Goal: Task Accomplishment & Management: Use online tool/utility

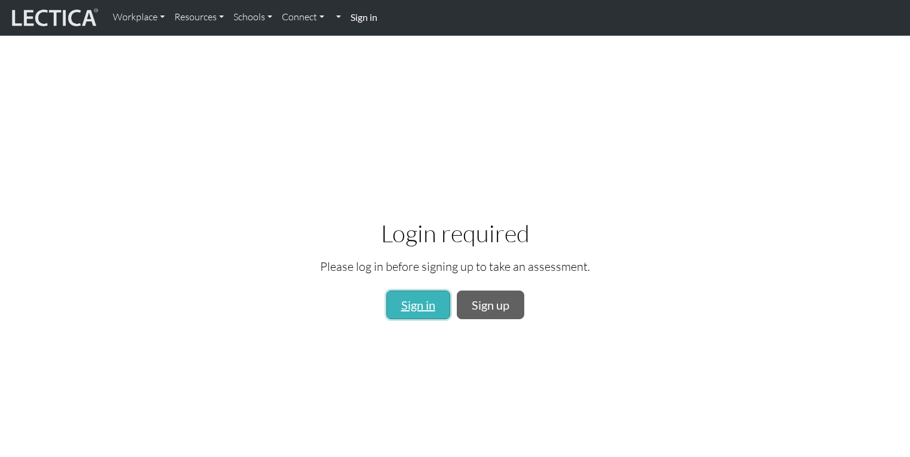
click at [407, 315] on link "Sign in" at bounding box center [418, 305] width 64 height 29
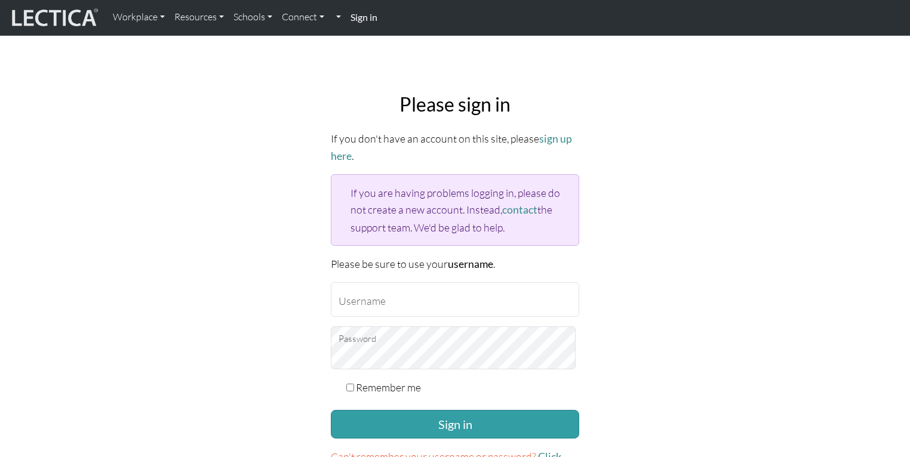
scroll to position [143, 0]
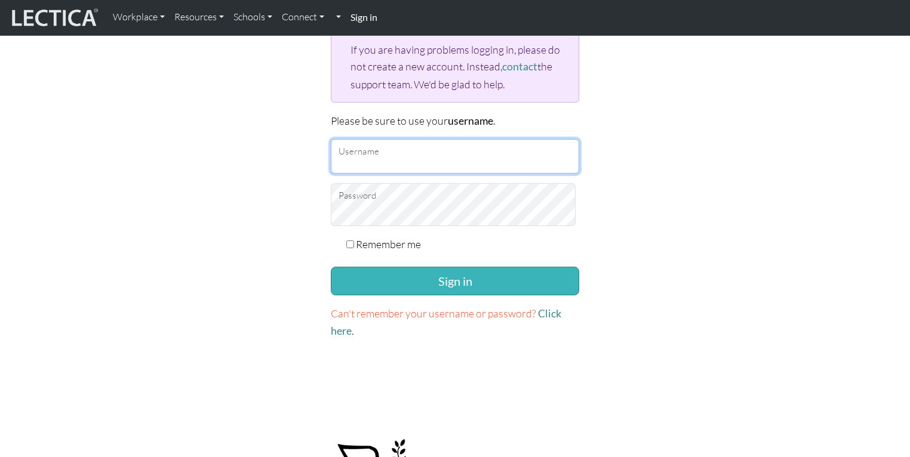
type input "y.y.en"
click at [433, 296] on button "Sign in" at bounding box center [455, 281] width 248 height 29
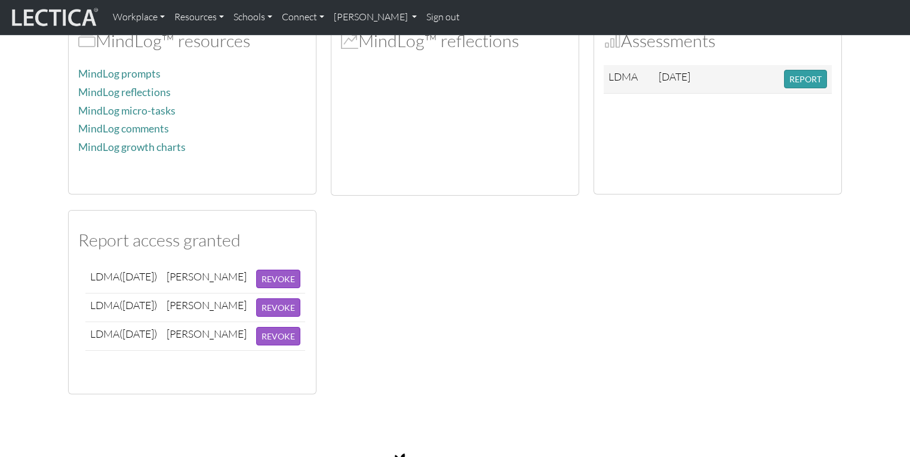
scroll to position [382, 0]
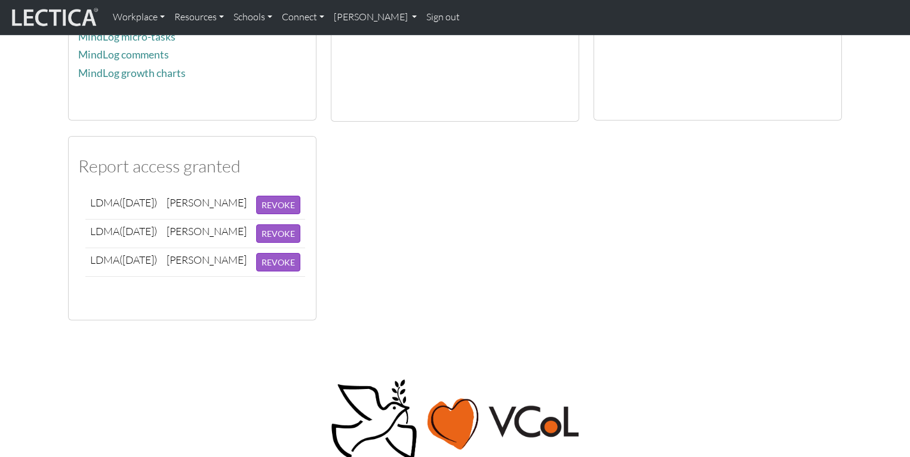
click at [784, 14] on button "REPORT" at bounding box center [805, 5] width 43 height 19
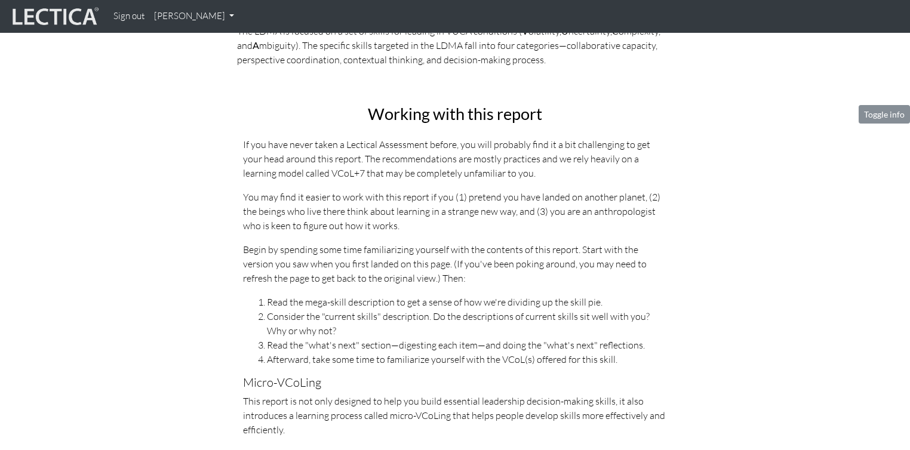
scroll to position [239, 0]
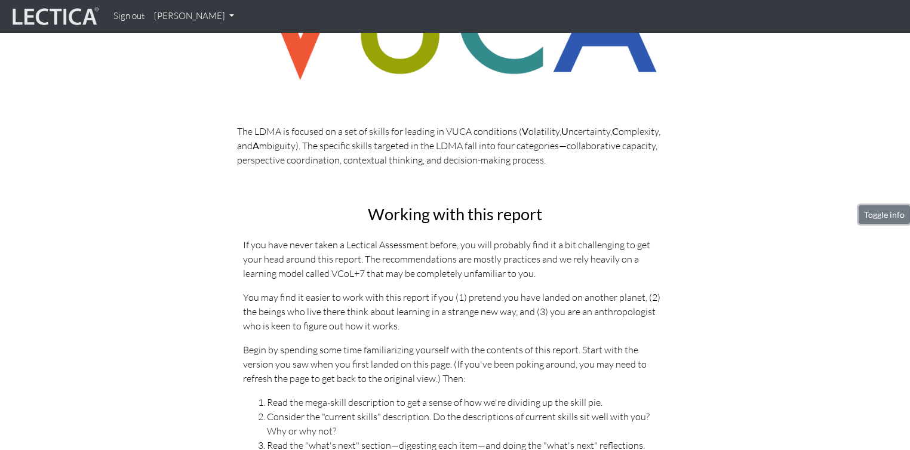
click at [867, 224] on button "Toggle info" at bounding box center [884, 214] width 51 height 19
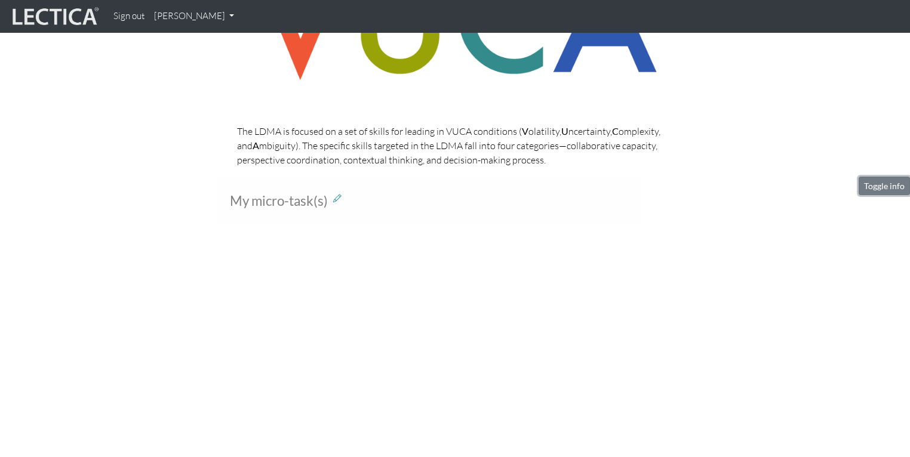
click at [874, 195] on button "Toggle info" at bounding box center [884, 186] width 51 height 19
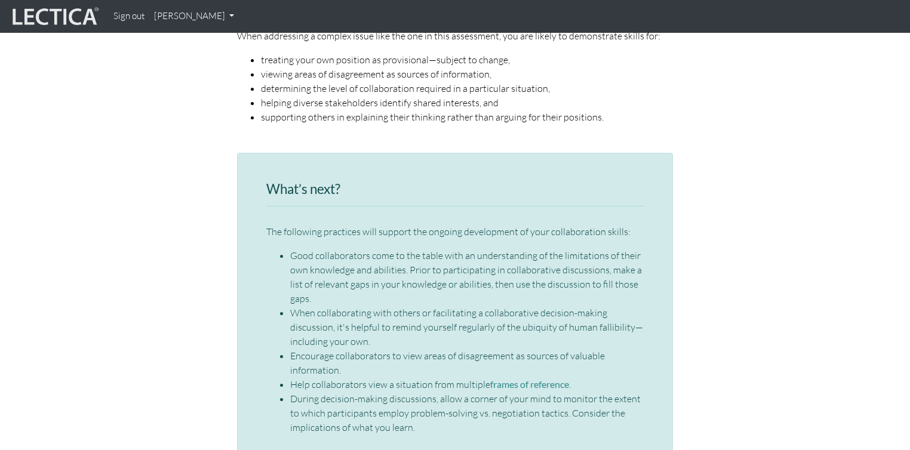
scroll to position [1720, 0]
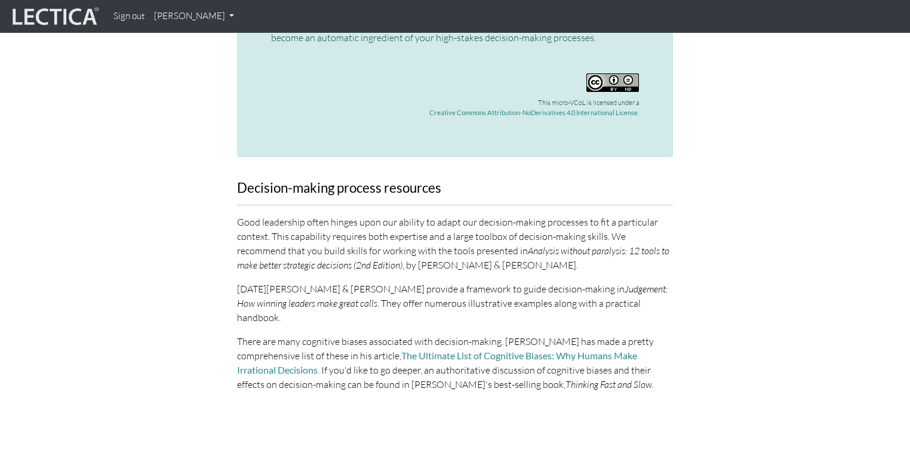
scroll to position [3392, 0]
